Goal: Transaction & Acquisition: Obtain resource

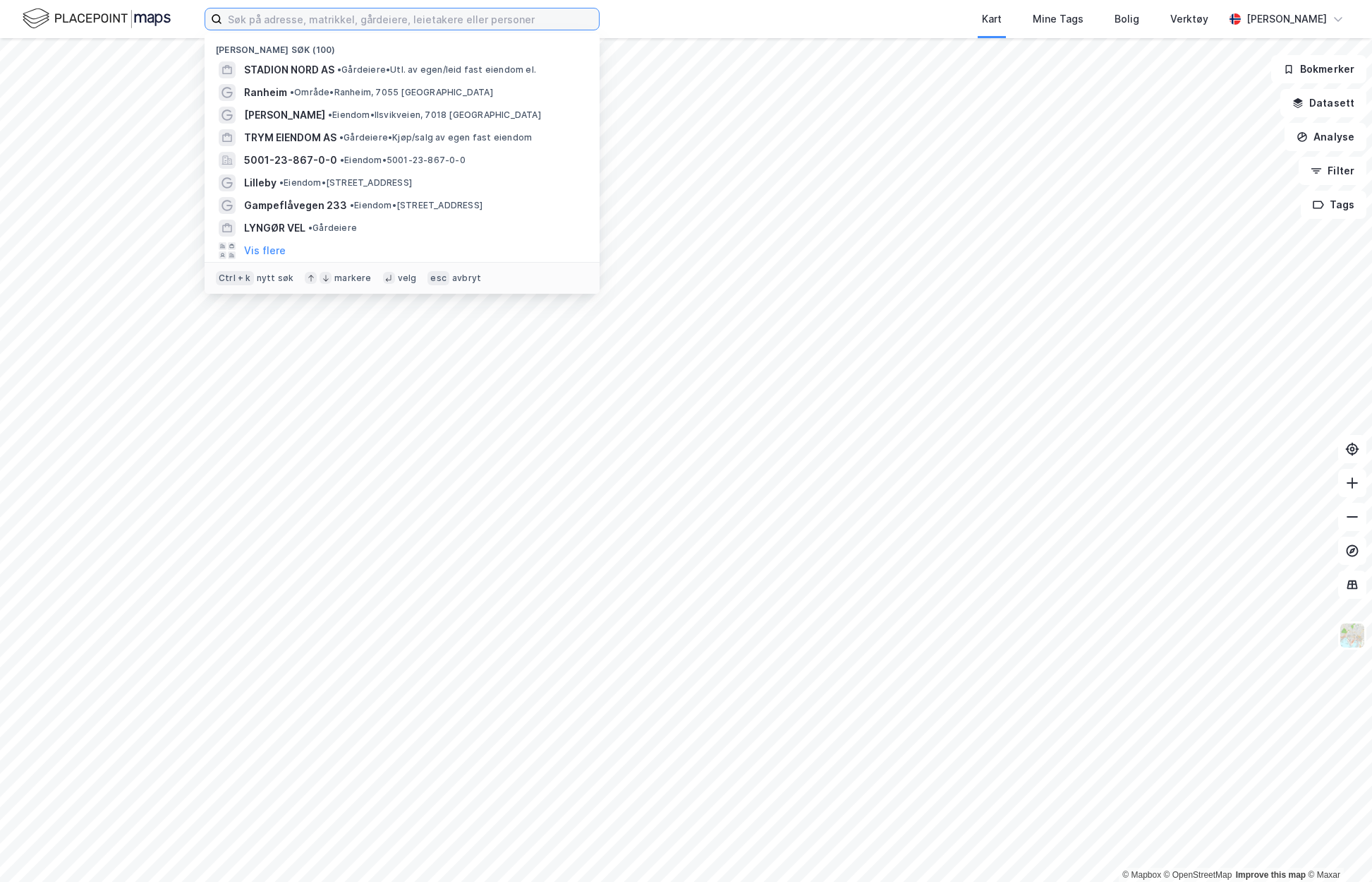
click at [268, 18] on input at bounding box center [411, 19] width 377 height 22
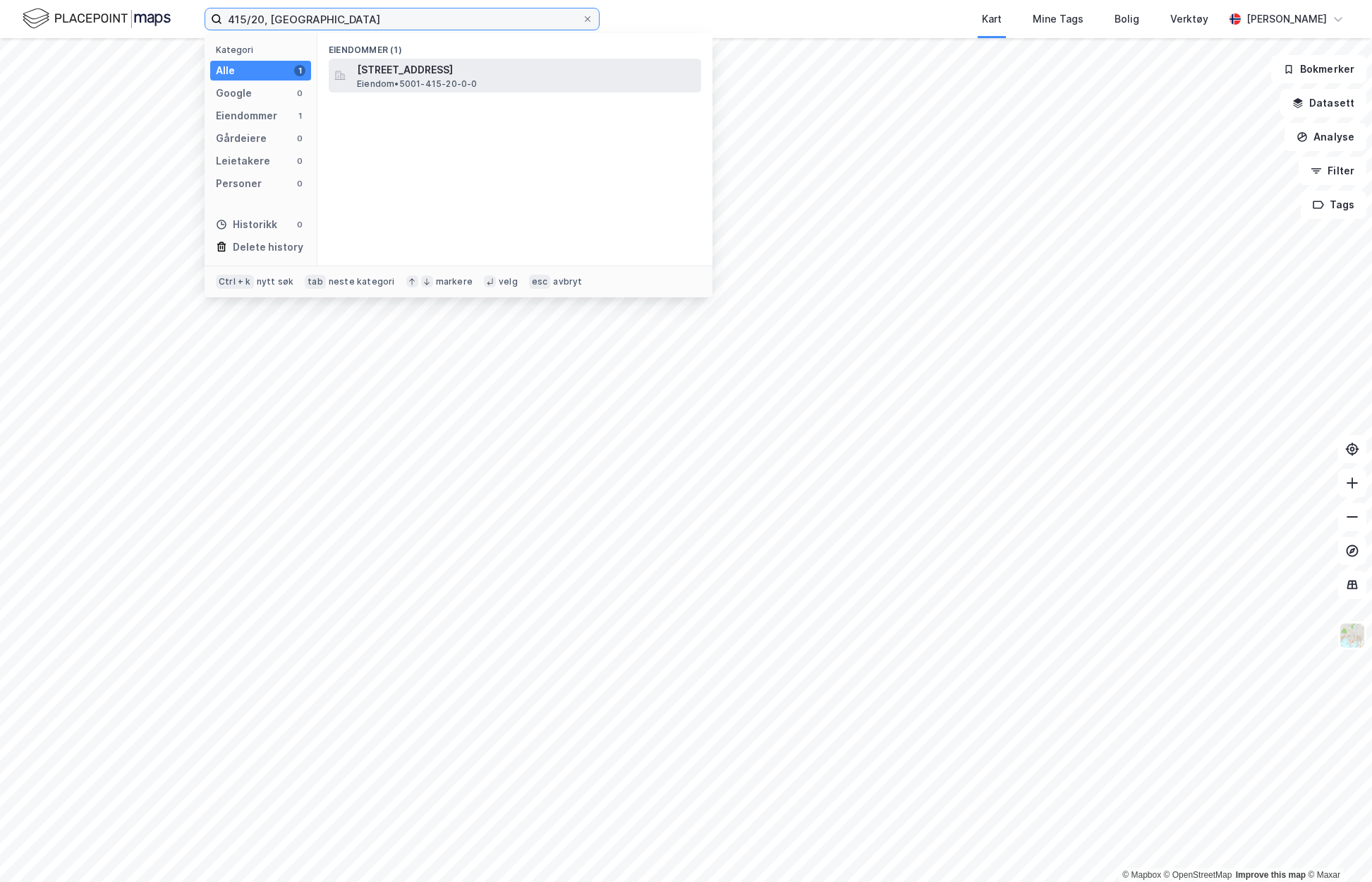
type input "415/20, [GEOGRAPHIC_DATA]"
click at [424, 79] on span "Eiendom • 5001-415-20-0-0" at bounding box center [418, 84] width 120 height 12
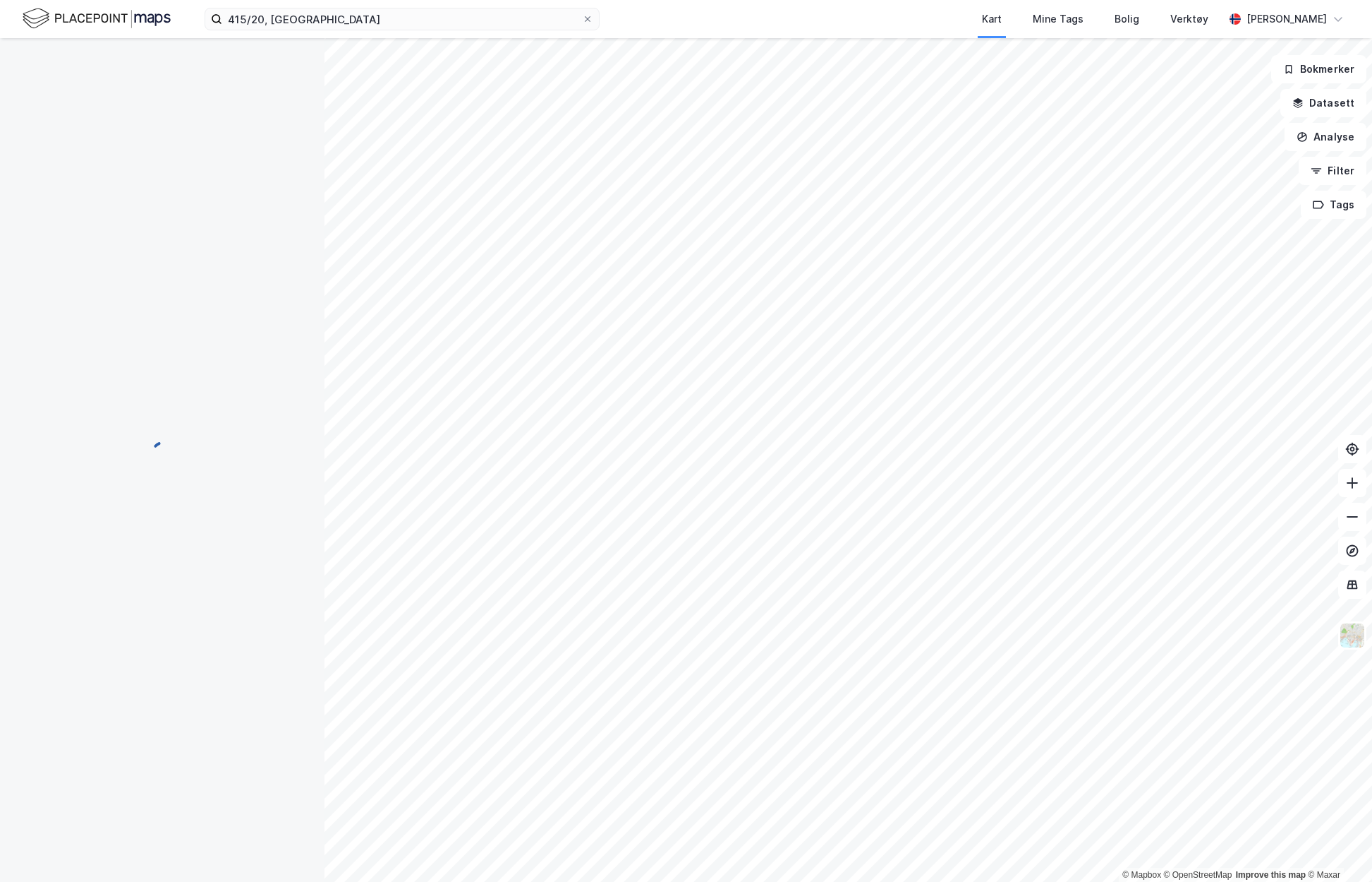
scroll to position [12, 0]
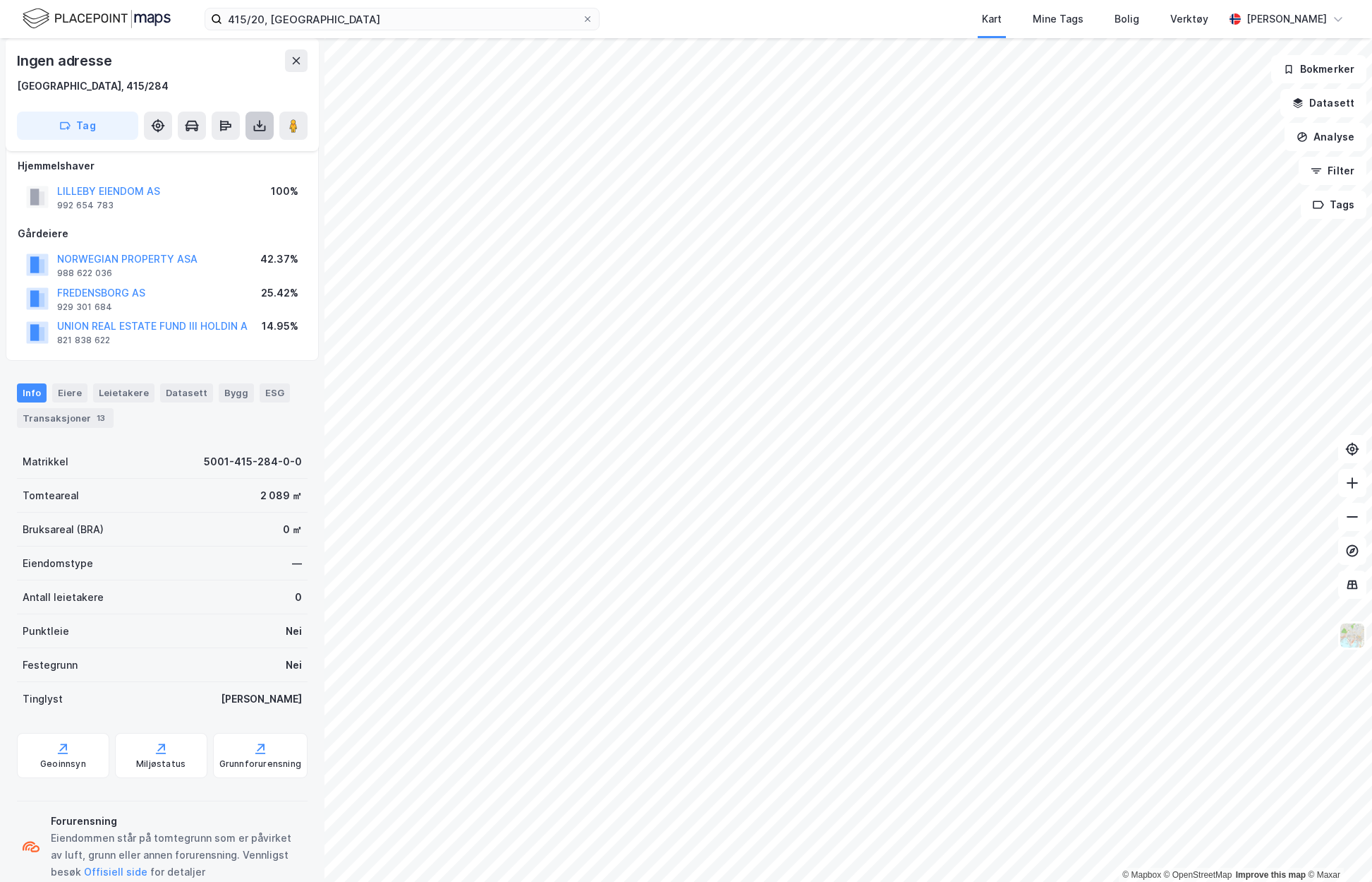
click at [257, 122] on icon at bounding box center [259, 126] width 14 height 14
click at [225, 157] on div "Last ned grunnbok" at bounding box center [189, 154] width 82 height 12
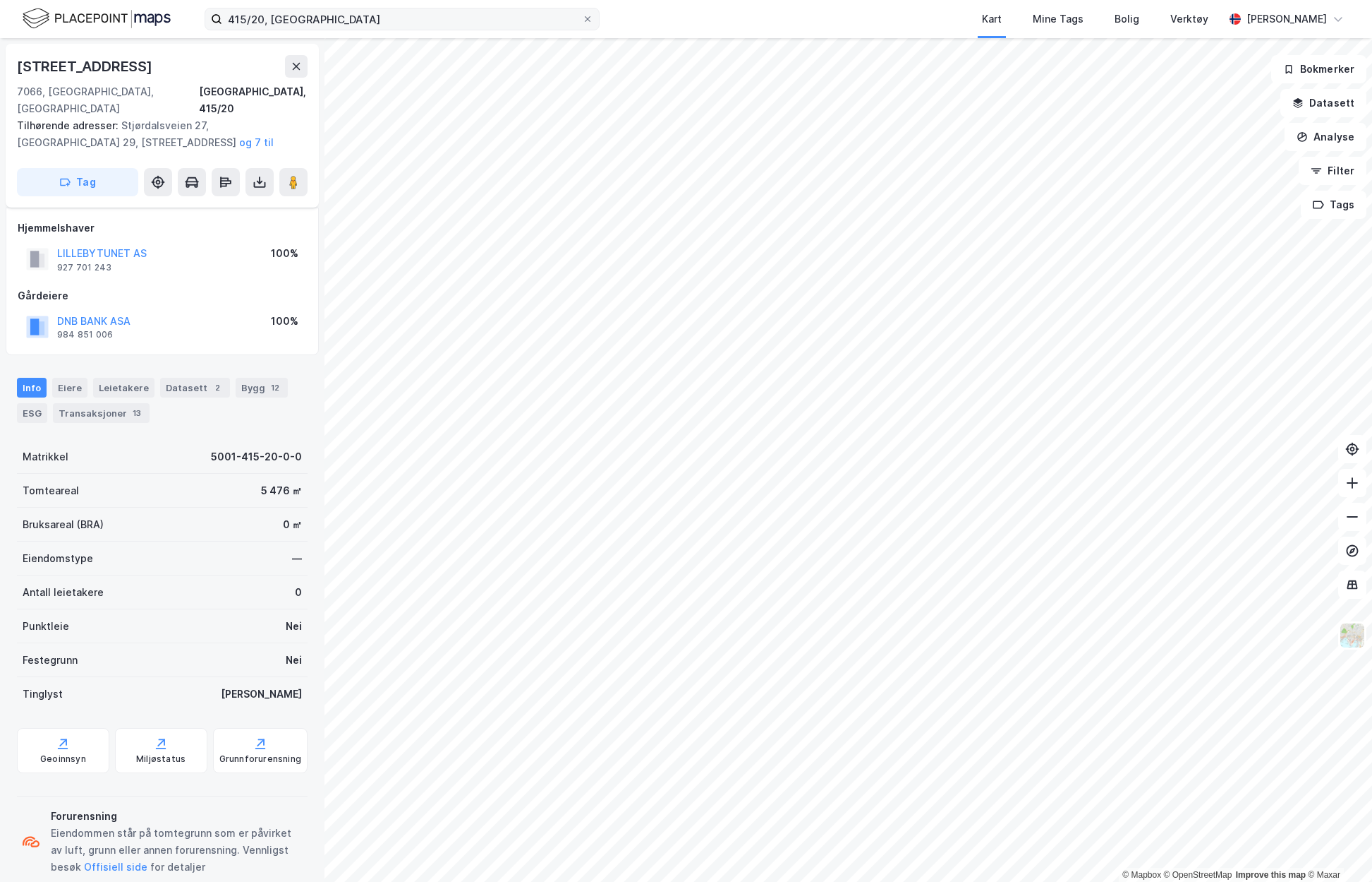
scroll to position [12, 0]
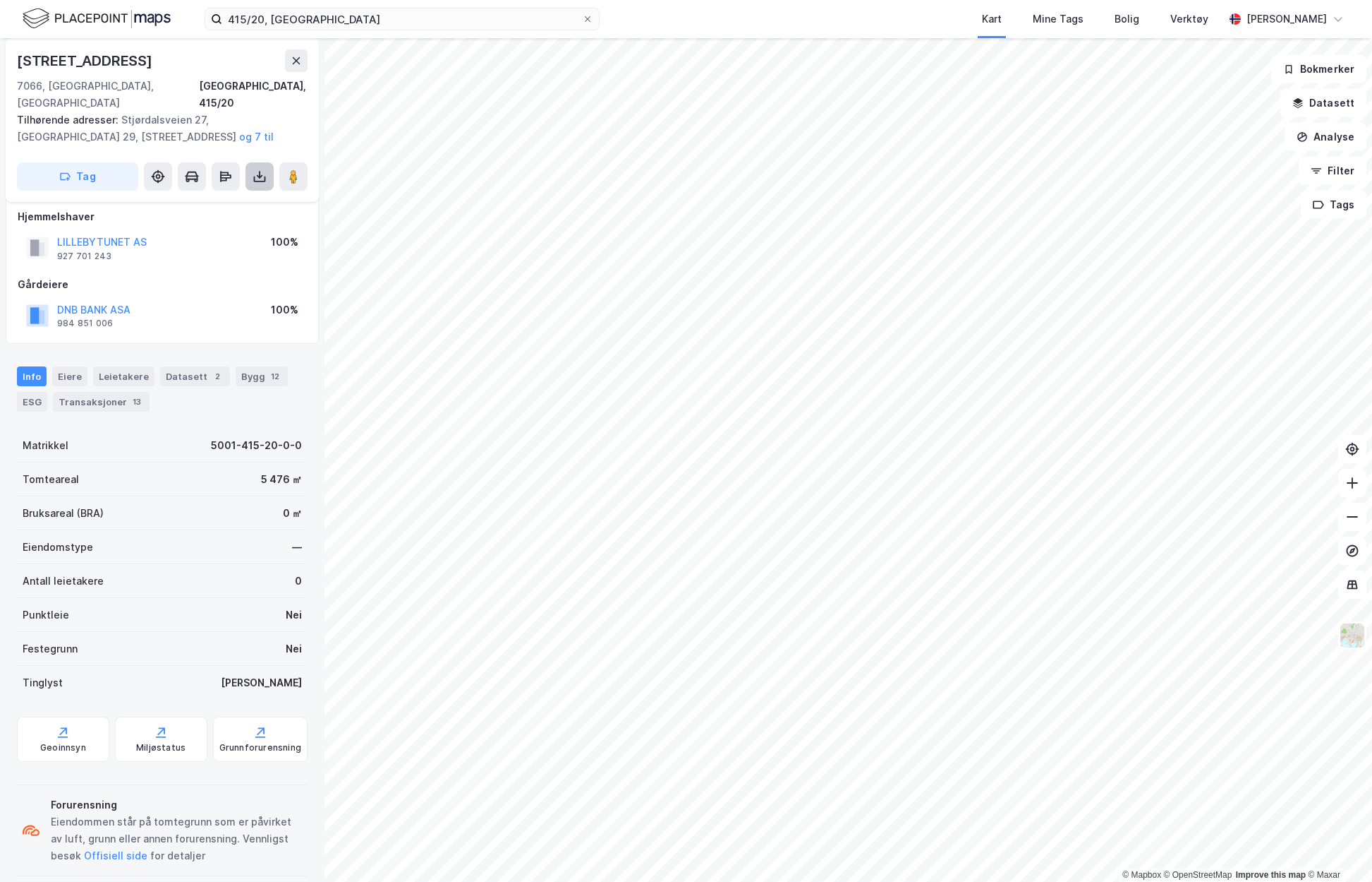
click at [259, 171] on icon at bounding box center [259, 174] width 2 height 8
click at [206, 199] on div "Last ned grunnbok" at bounding box center [189, 205] width 82 height 12
